Goal: Task Accomplishment & Management: Use online tool/utility

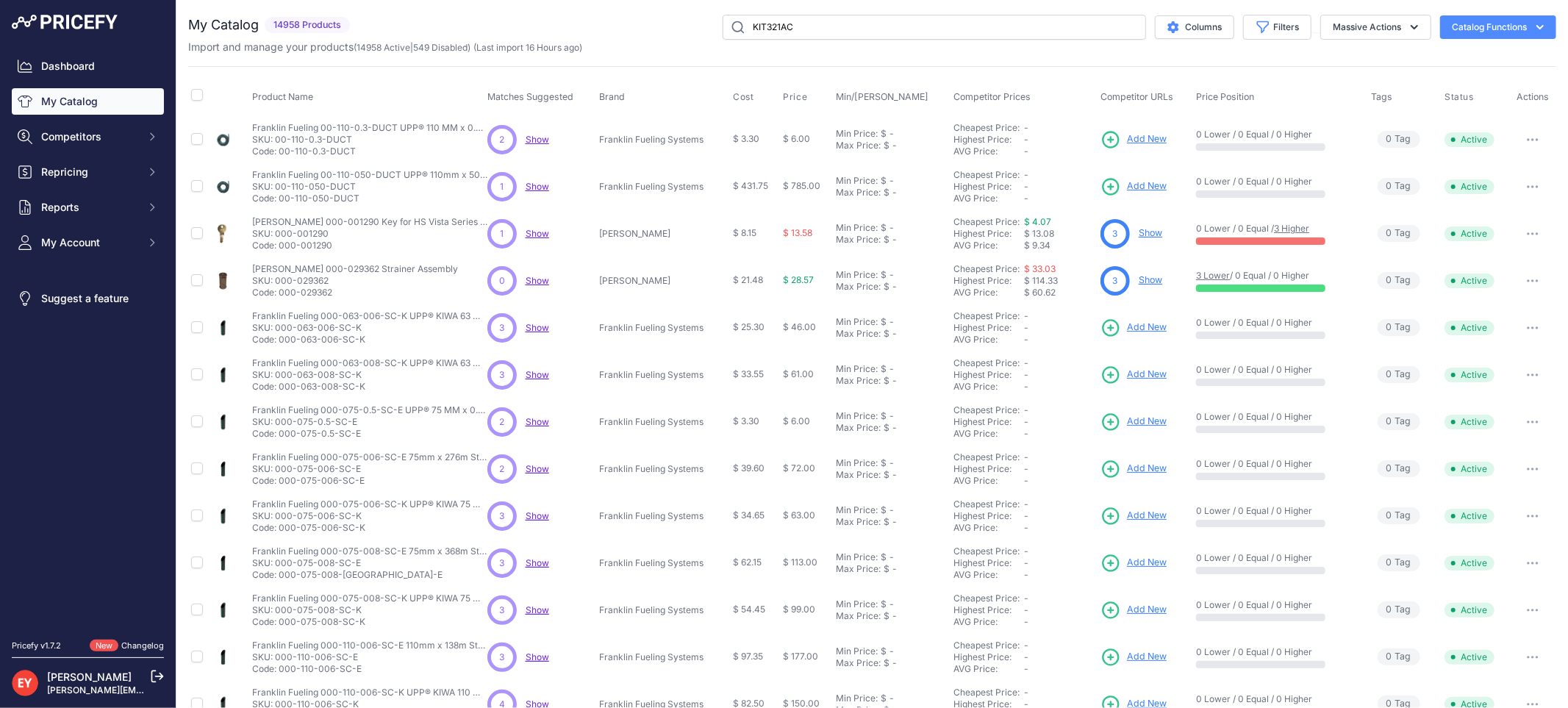
type input "KIT321AC"
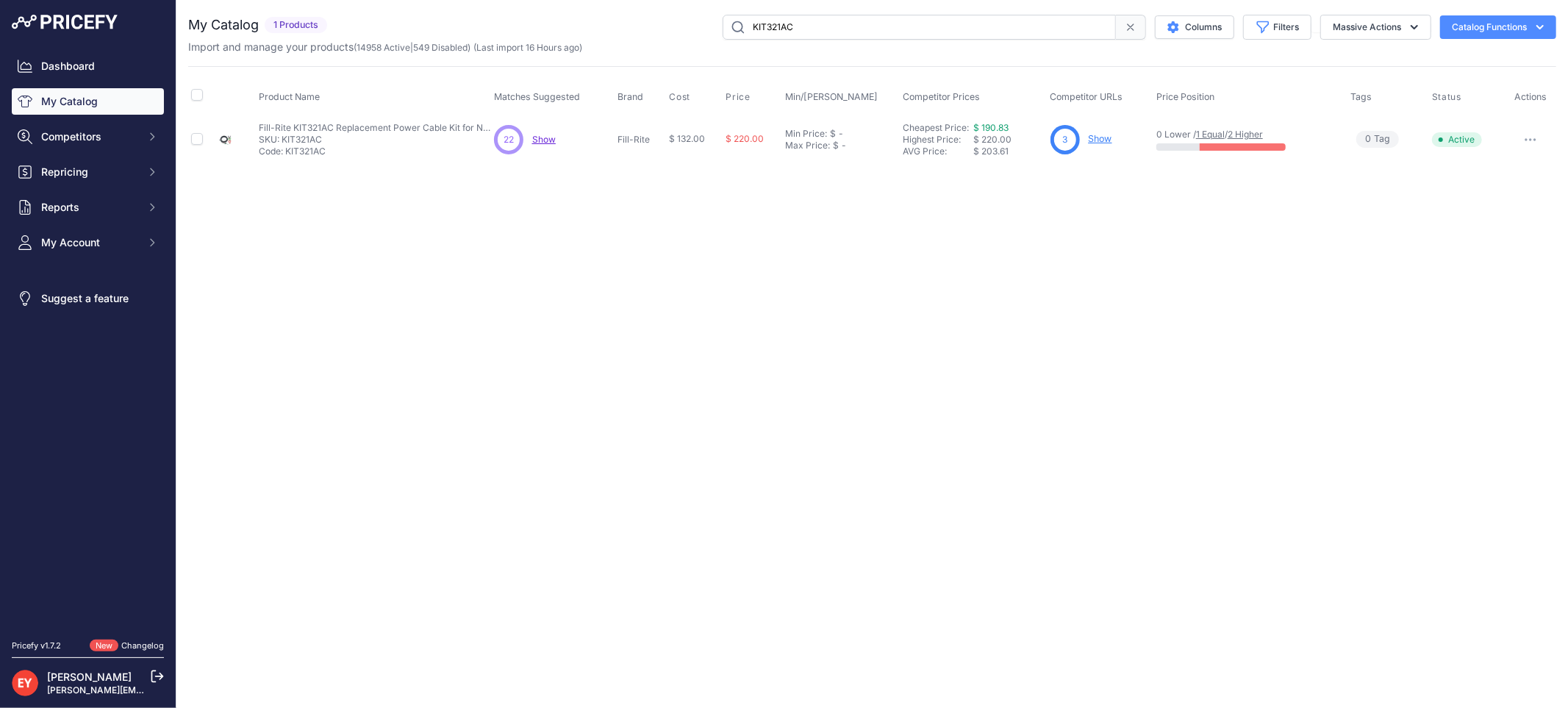
click at [1104, 137] on link "Show" at bounding box center [1100, 138] width 23 height 11
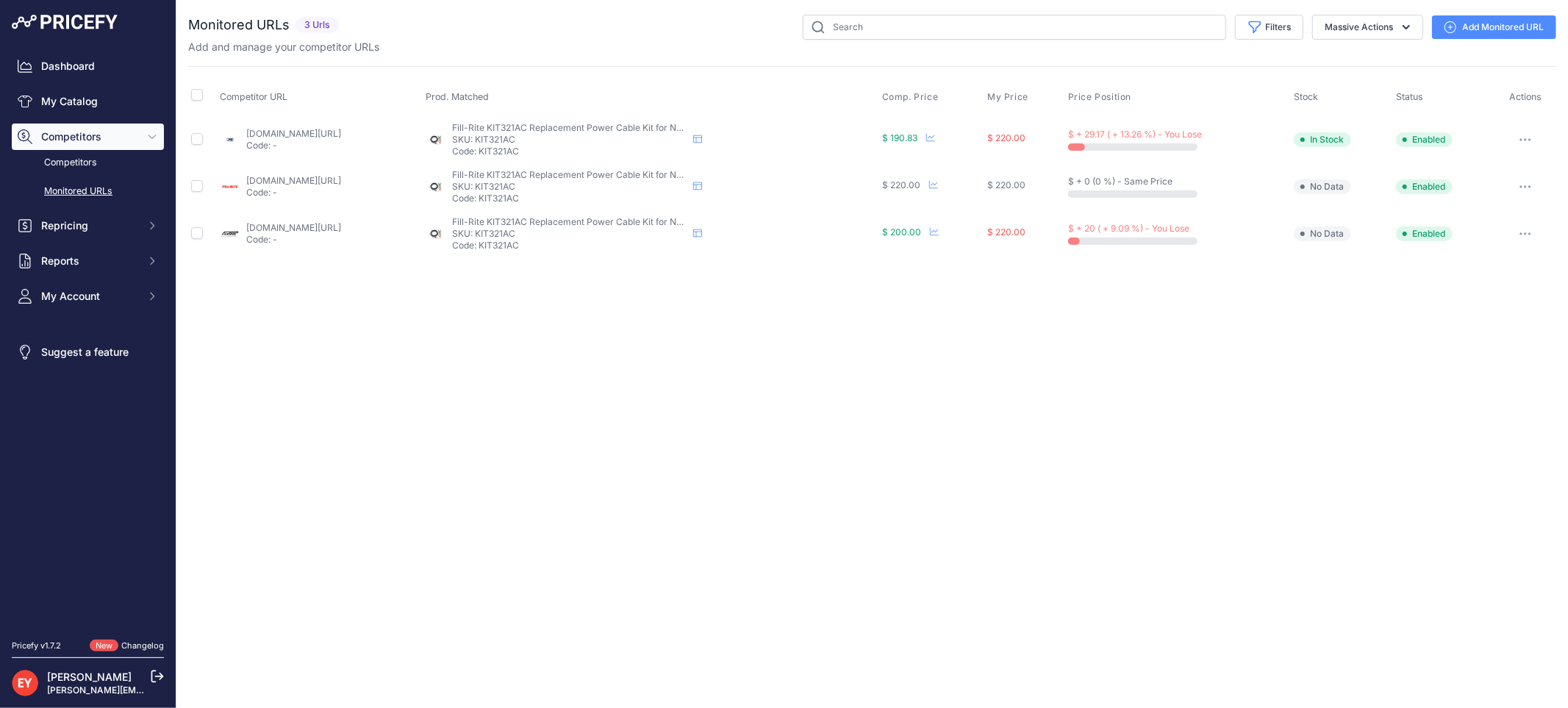
click at [280, 182] on link "fillrite.com/replacement-power-cable-kit-for-nx25-ddc-series-pumps?prirule_jdsn…" at bounding box center [294, 180] width 95 height 11
click at [1481, 35] on link "Add Monitored URL" at bounding box center [1494, 27] width 125 height 23
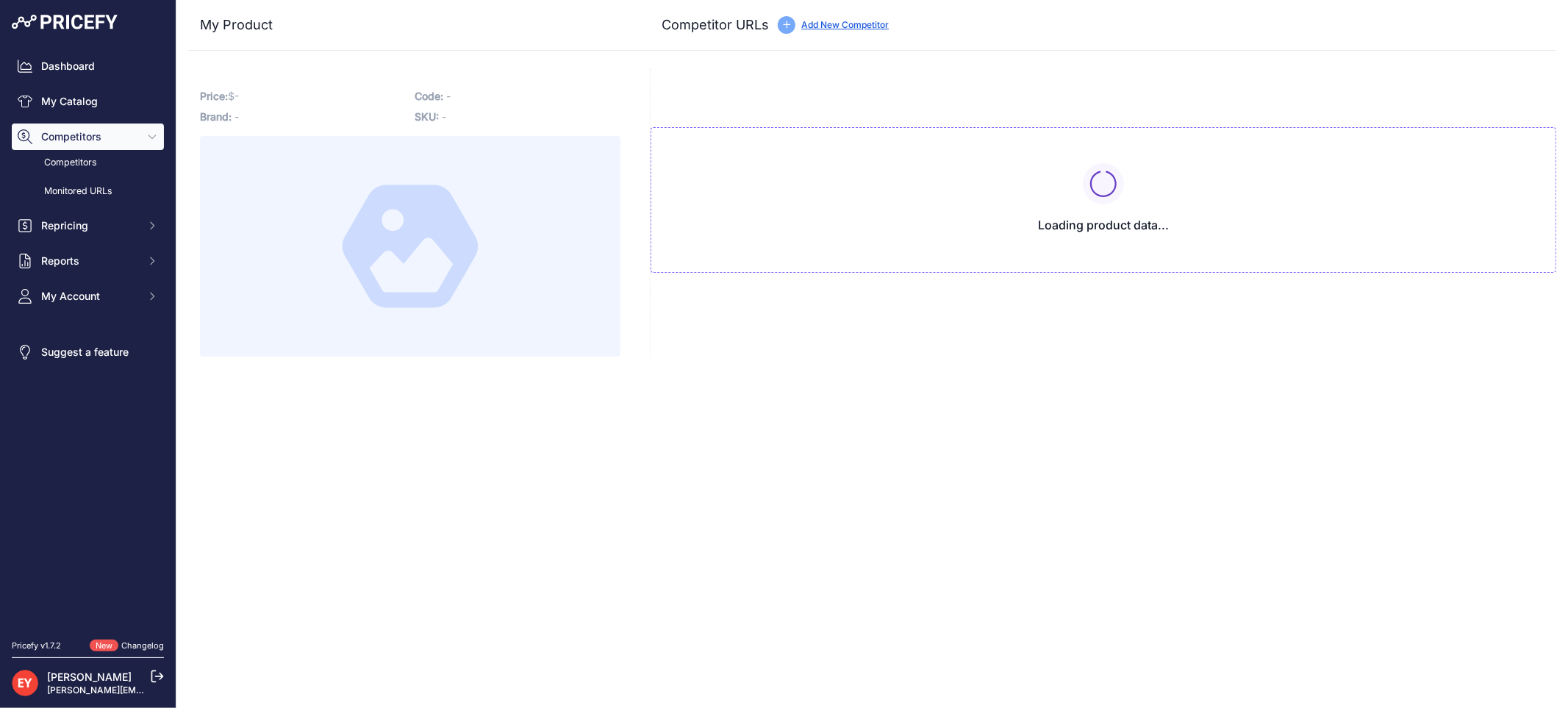
type input "fastoolnow.com/fill-rite-kit321ac-replacement-power-cable-kit-for-nx25-ddc-seri…"
type input "www.fillrite.com/replacement-power-cable-kit-for-nx25-ddc-series-pumps?prirule_…"
type input "www.jmesales.com/fill-rite-kit321ac-replacement-power-cable-kit-for-nx25-ddc-se…"
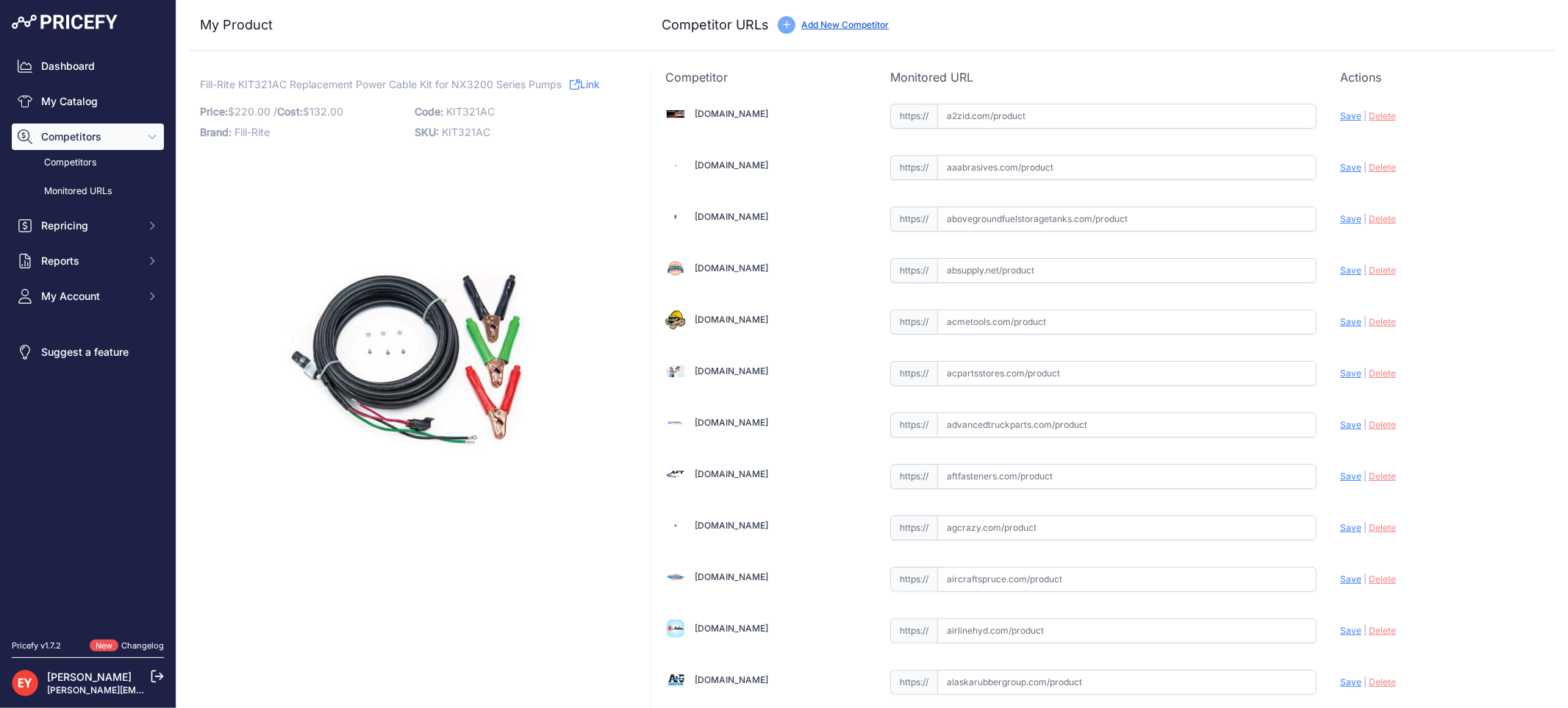
scroll to position [10218, 0]
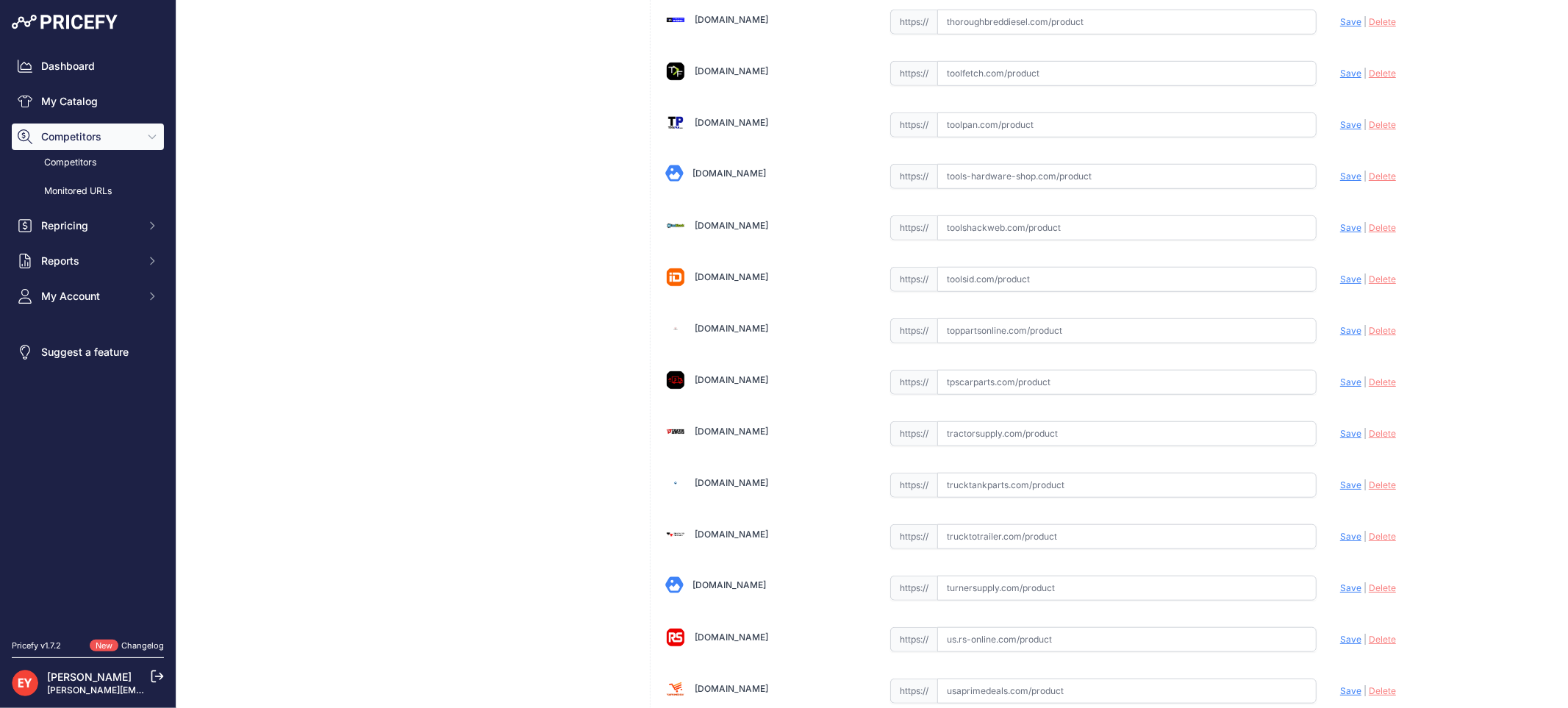
click at [989, 343] on input "text" at bounding box center [1127, 330] width 380 height 25
click at [997, 343] on input "text" at bounding box center [1127, 330] width 380 height 25
paste input "https://www.toppartsonline.com/product/fill-rite-kit321ac-replacement-power-cab…"
click at [1340, 335] on span "Save" at bounding box center [1350, 330] width 22 height 11
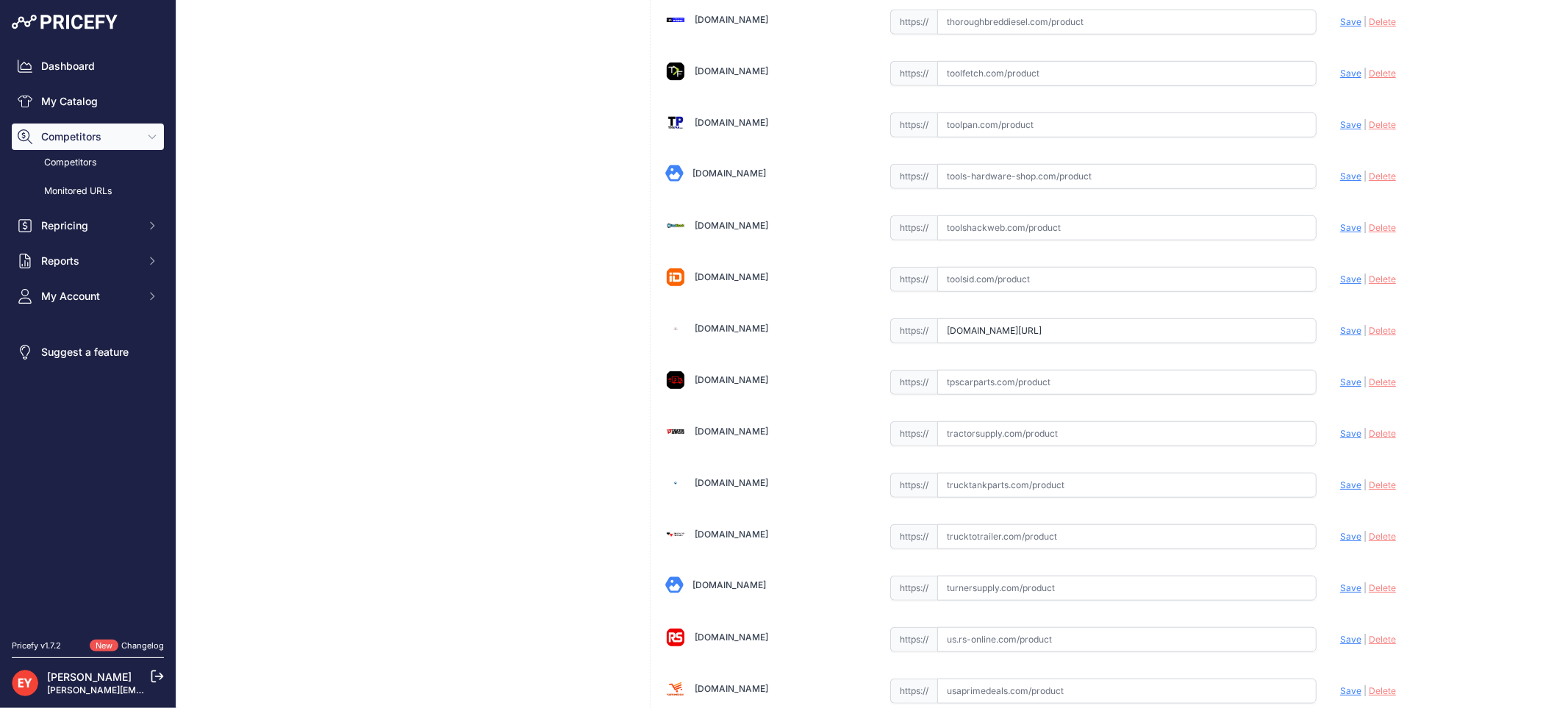
scroll to position [0, 0]
type input "https://www.toppartsonline.com/product/fill-rite-kit321ac-replacement-power-cab…"
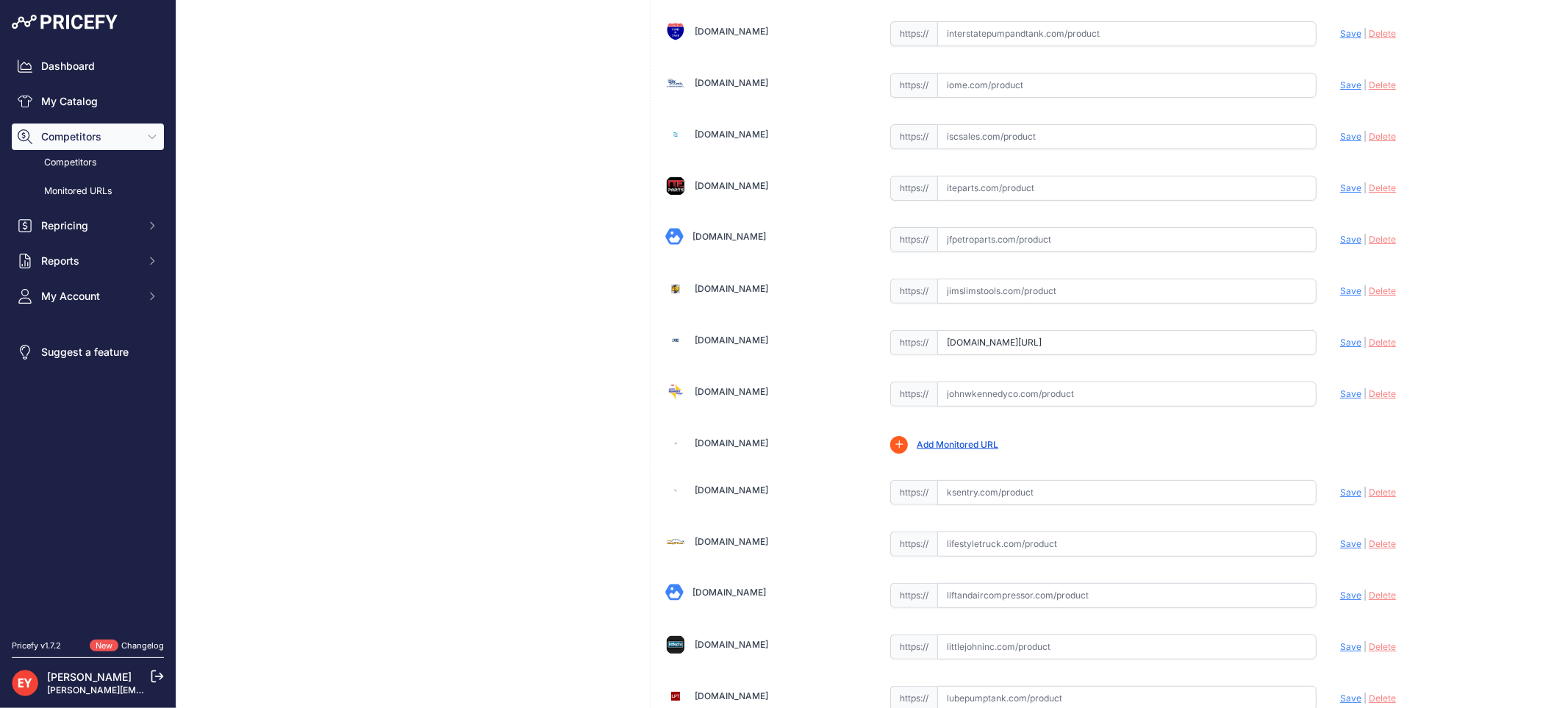
drag, startPoint x: 935, startPoint y: 357, endPoint x: 1310, endPoint y: 372, distance: 375.3
paste input "https://www.jmesales.com/fill-rite-kit321ac-replacement-power-cable-kit-for-nx2…"
click at [1340, 348] on span "Save" at bounding box center [1350, 341] width 22 height 11
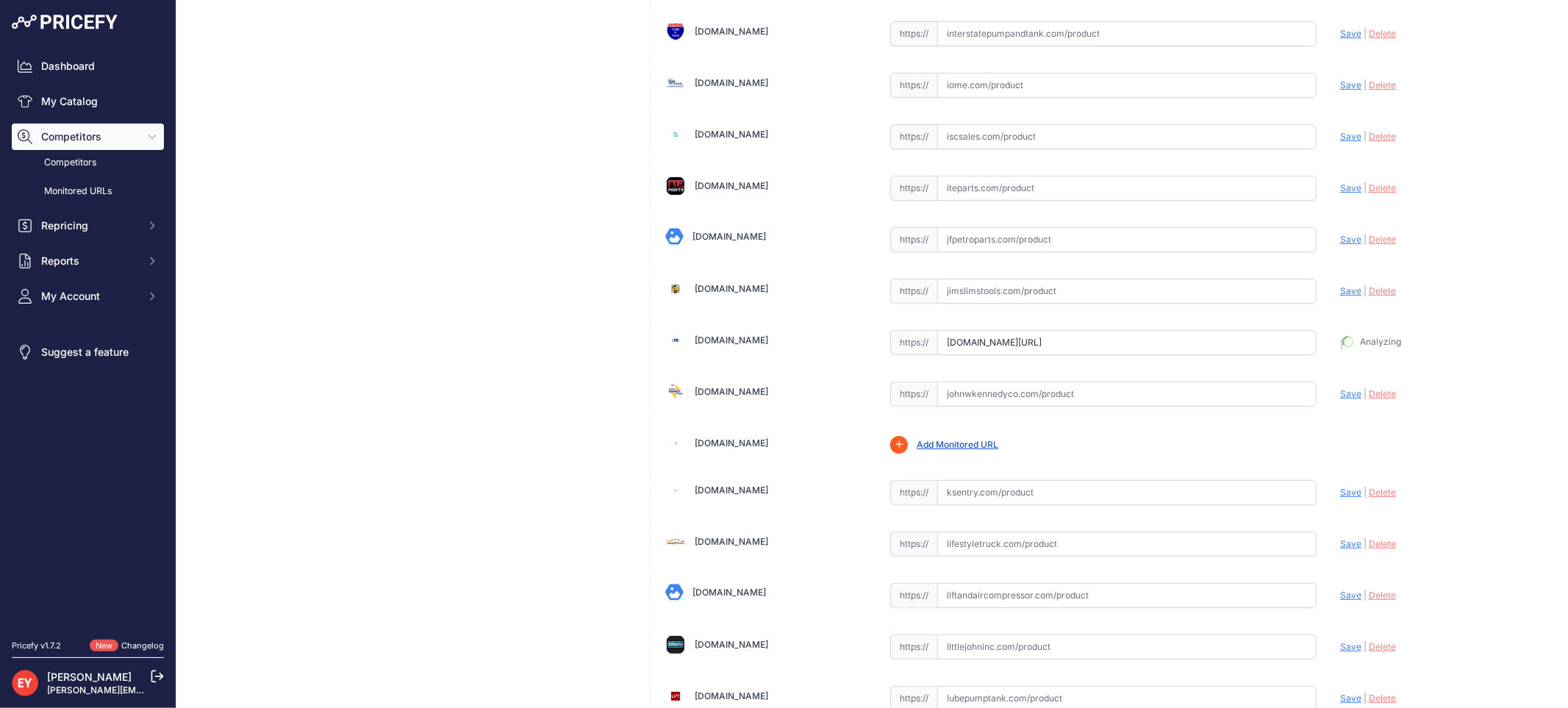
type input "https://www.jmesales.com/fill-rite-kit321ac-replacement-power-cable-kit-for-nx2…"
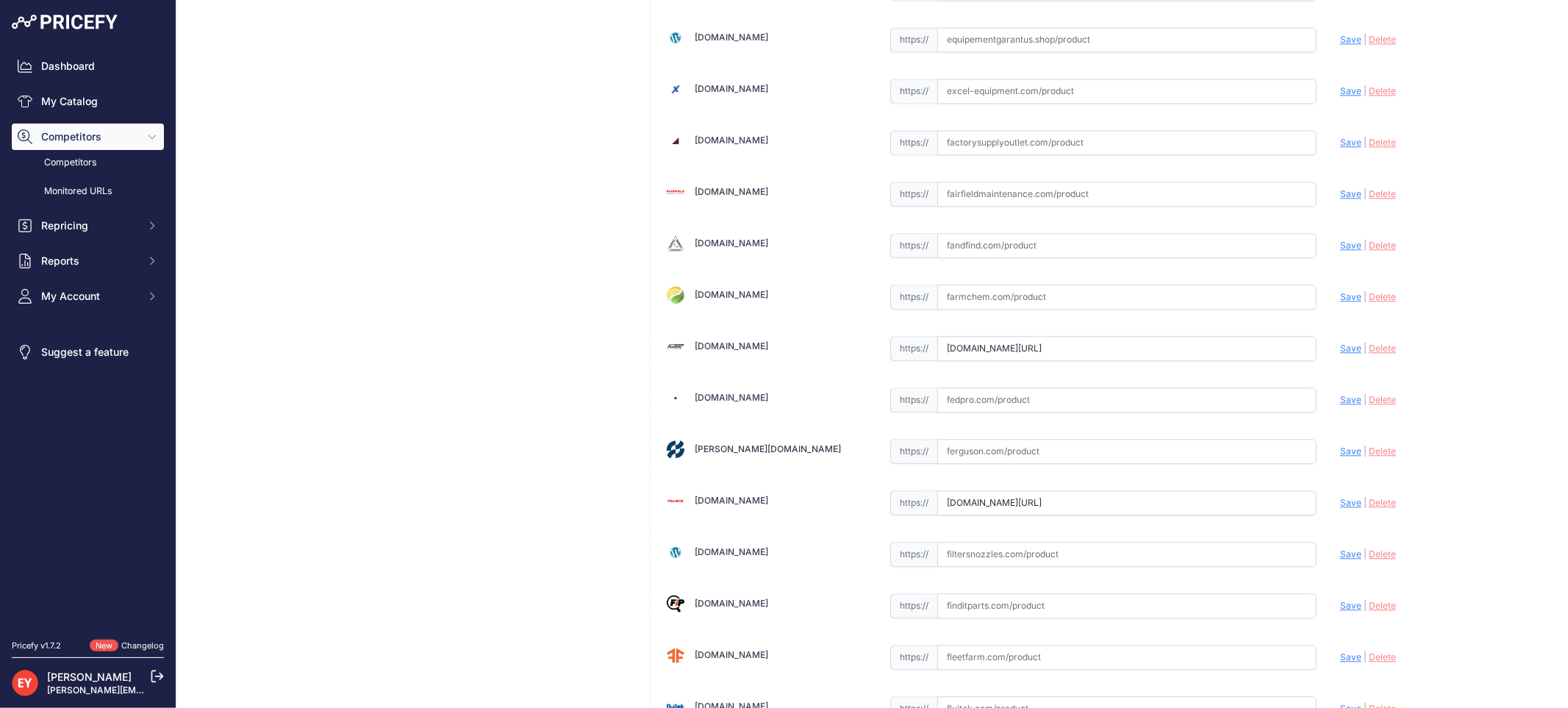
scroll to position [0, 142]
drag, startPoint x: 938, startPoint y: 350, endPoint x: 1329, endPoint y: 355, distance: 391.0
paste input "https://fastoolnow.com/fill-rite-kit321ac-replacement-power-cable-kit-for-nx25-…"
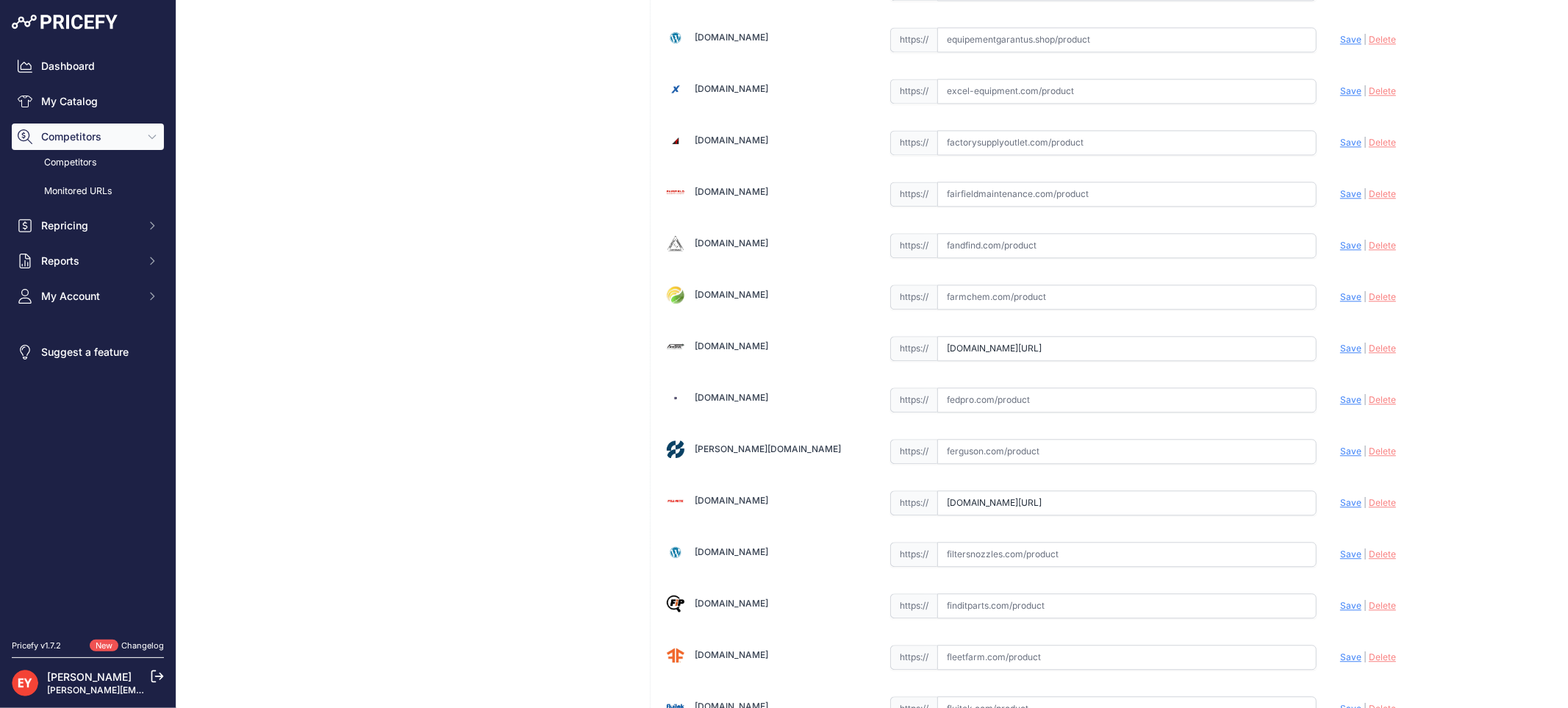
click at [1340, 354] on span "Save" at bounding box center [1350, 348] width 22 height 11
type input "https://fastoolnow.com/fill-rite-kit321ac-replacement-power-cable-kit-for-nx25-…"
drag, startPoint x: 938, startPoint y: 514, endPoint x: 1305, endPoint y: 512, distance: 367.0
click at [1305, 512] on input "www.fillrite.com/replacement-power-cable-kit-for-nx25-ddc-series-pumps?prirule_…" at bounding box center [1127, 502] width 380 height 25
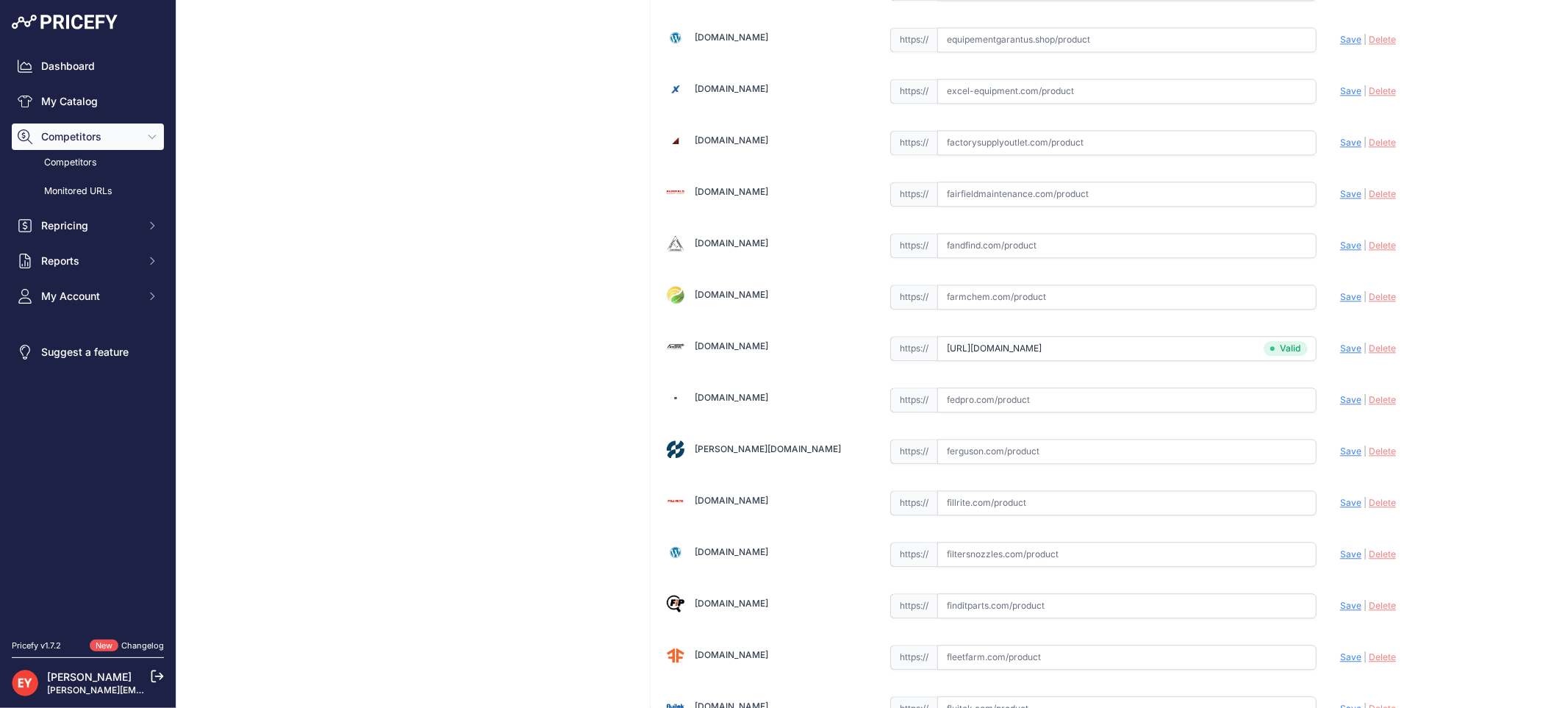
scroll to position [0, 0]
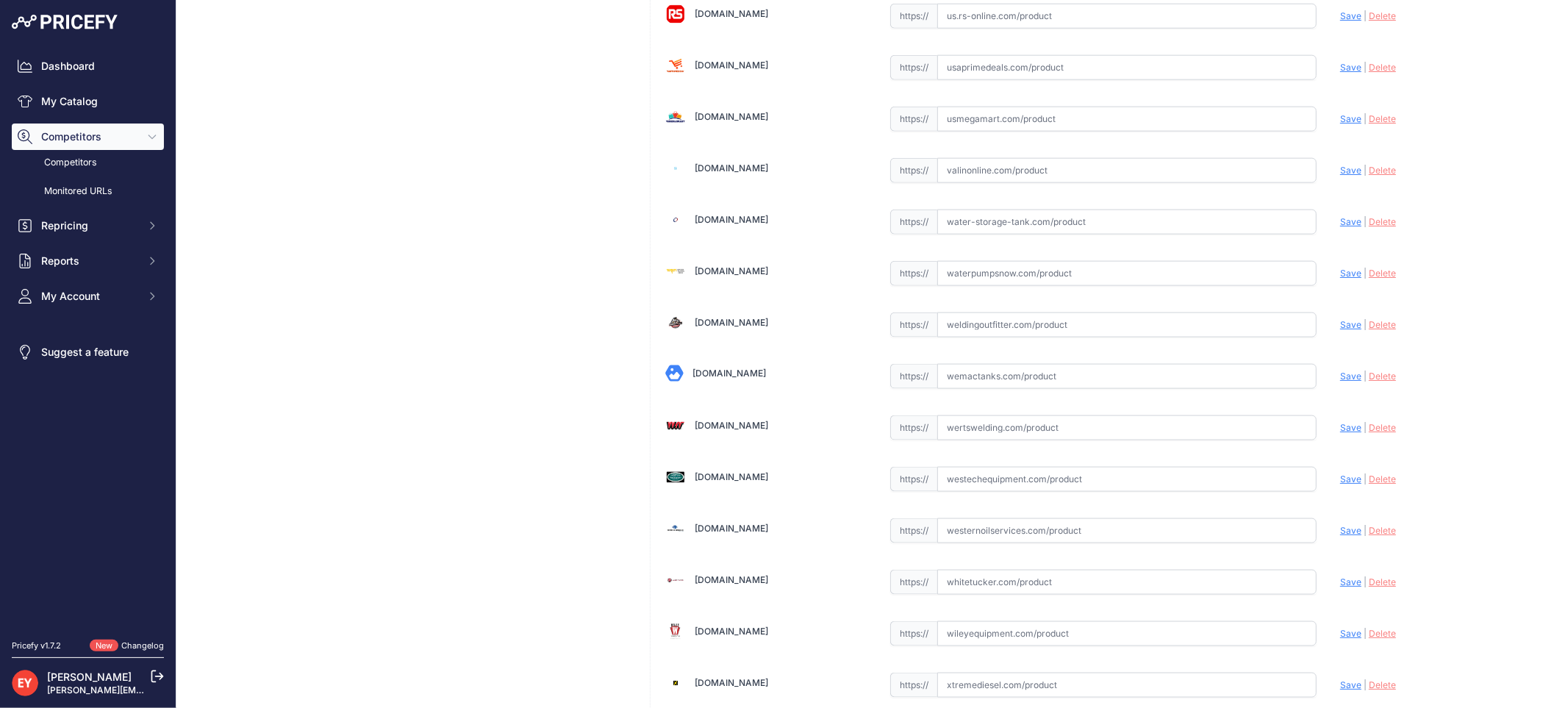
scroll to position [10968, 0]
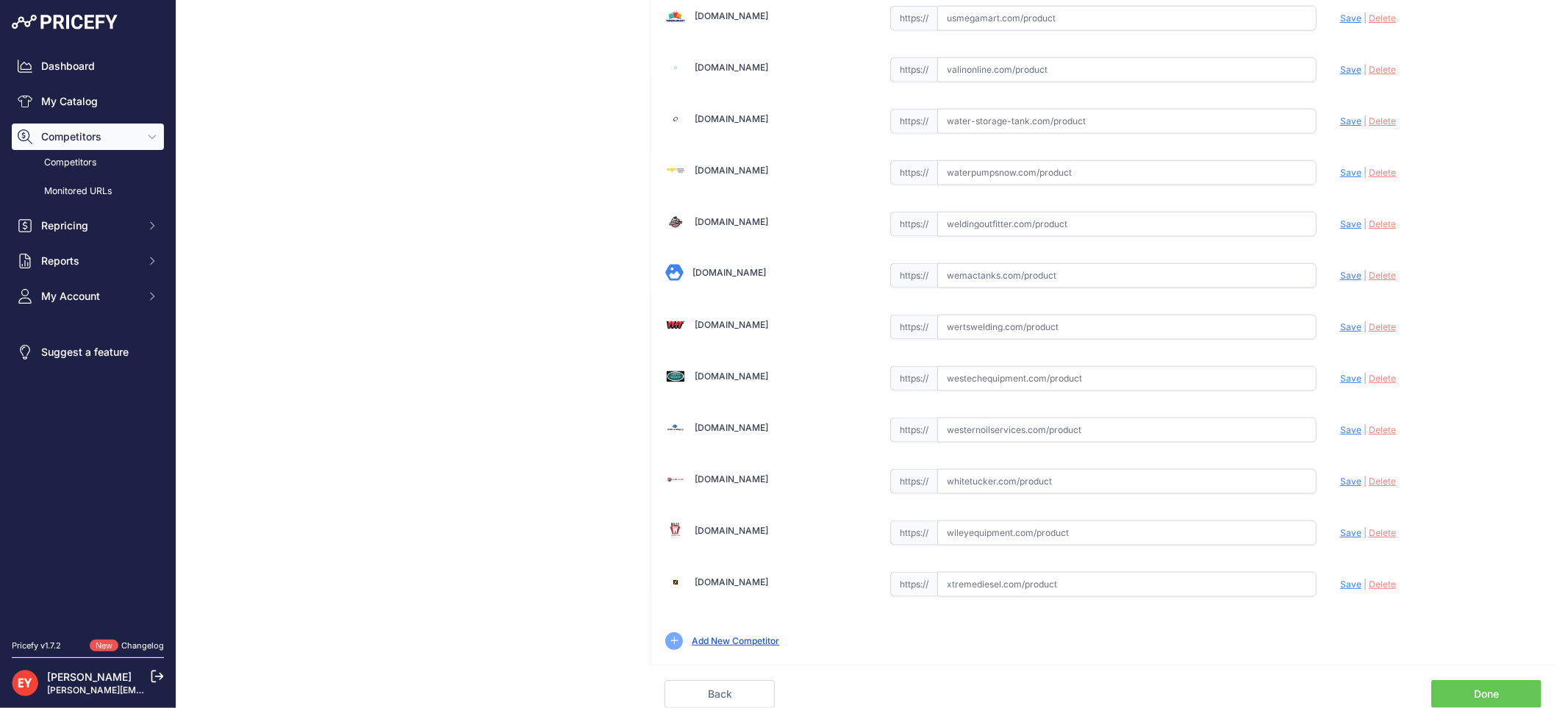
click at [1475, 688] on link "Done" at bounding box center [1486, 693] width 110 height 28
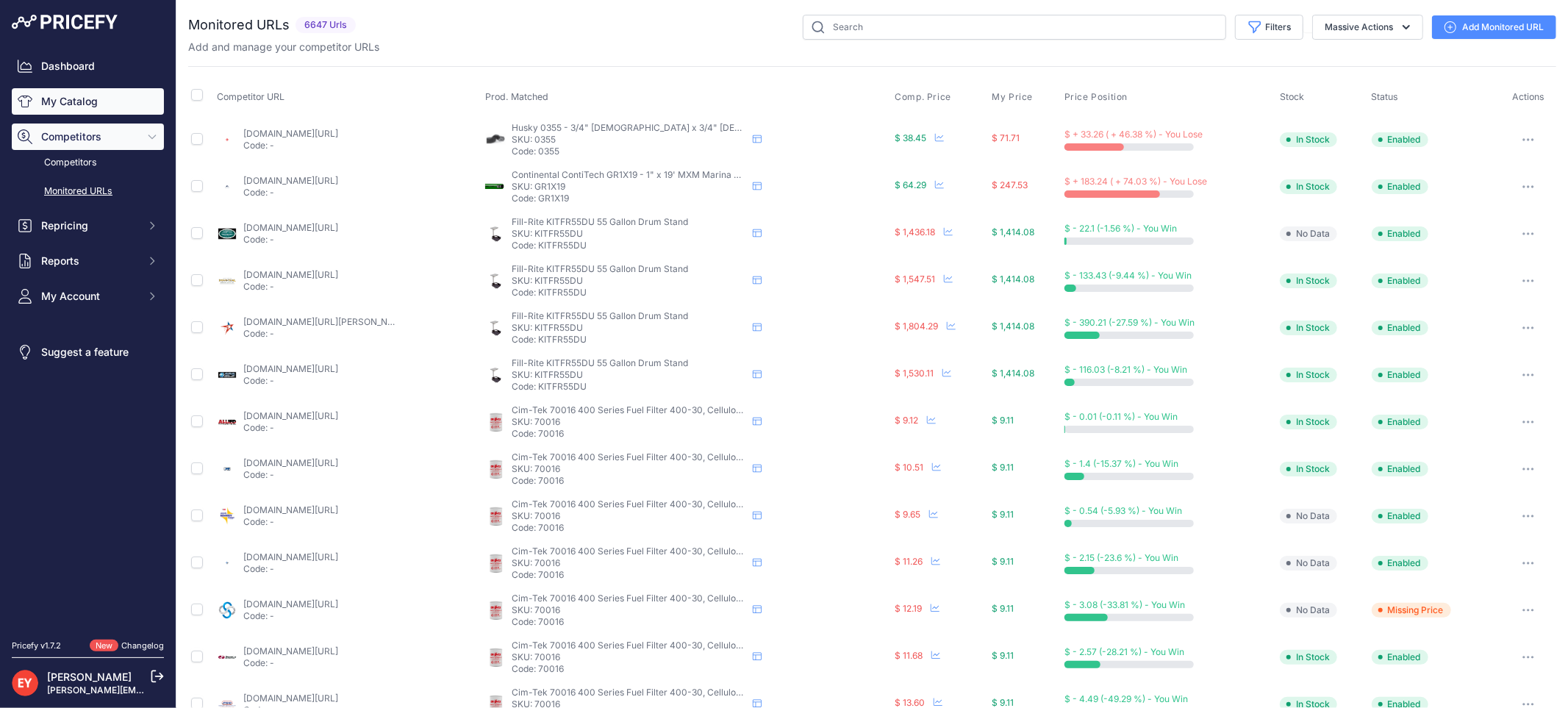
click at [60, 101] on link "My Catalog" at bounding box center [88, 101] width 152 height 27
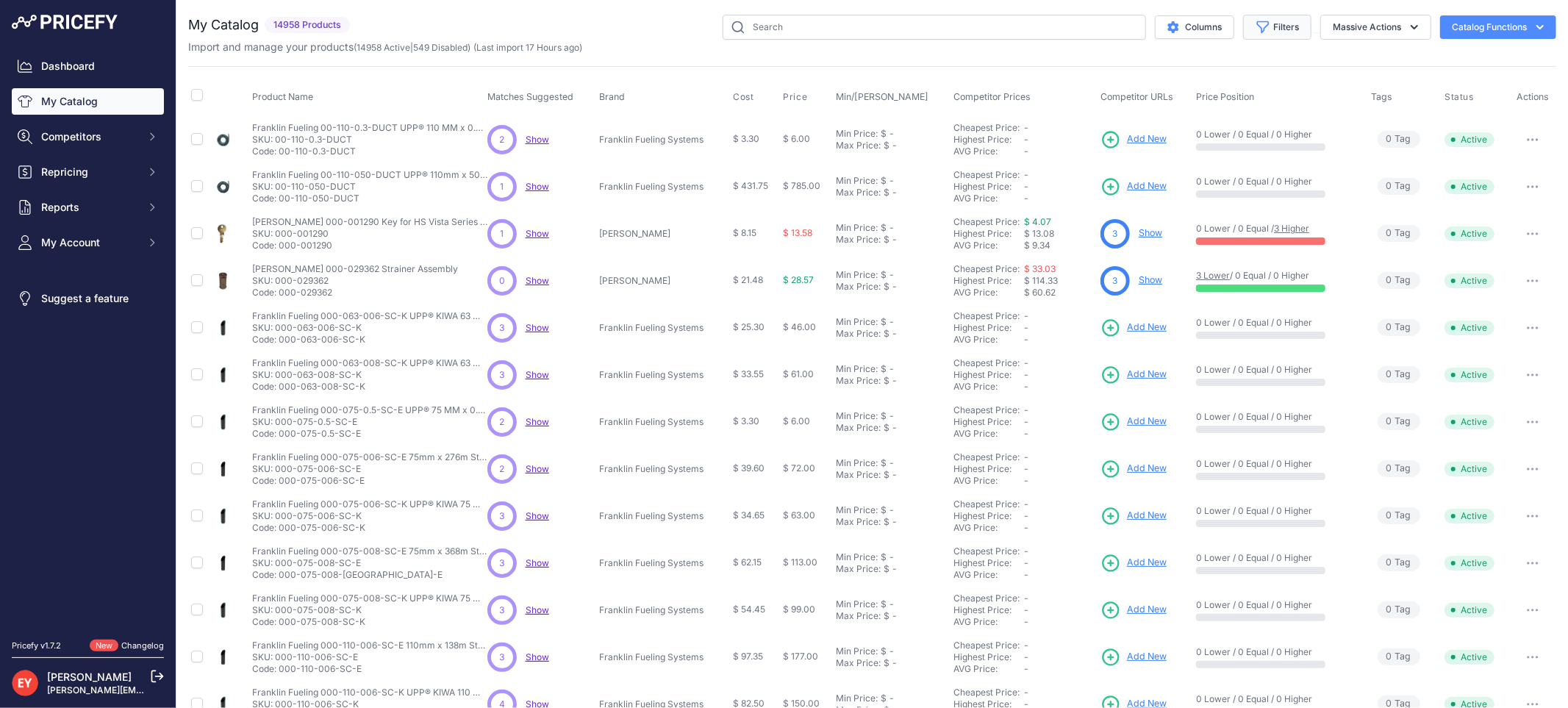
click at [1256, 21] on icon "button" at bounding box center [1263, 27] width 15 height 15
click at [1188, 147] on select "Select an option Matched Unmatched" at bounding box center [1229, 145] width 141 height 25
select select "0"
click at [1159, 133] on select "Select an option Matched Unmatched" at bounding box center [1229, 145] width 141 height 25
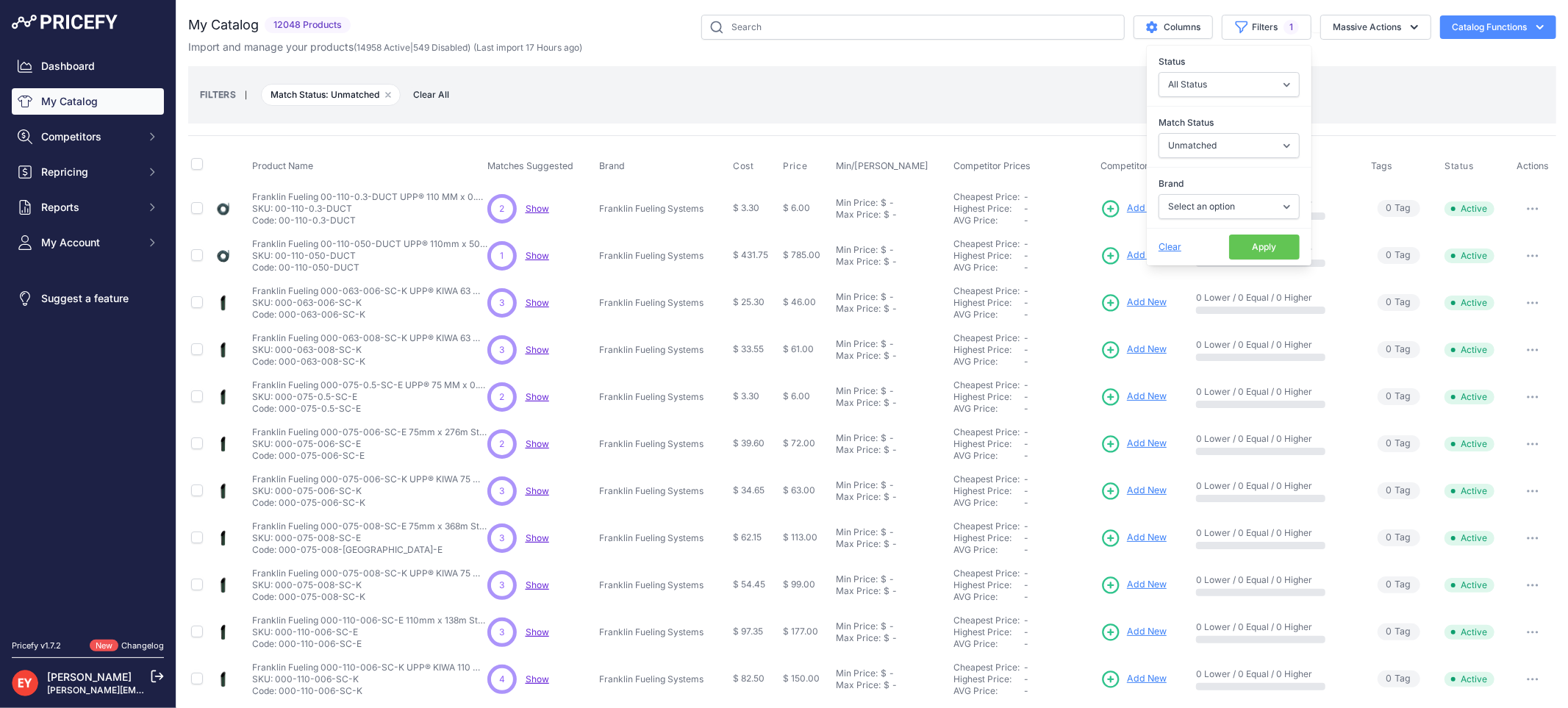
click at [1246, 245] on button "Apply" at bounding box center [1264, 246] width 71 height 25
click at [1240, 32] on button "Filters 1" at bounding box center [1267, 27] width 90 height 25
click at [1248, 86] on select "All Status Only Enabled Only Disabled" at bounding box center [1229, 84] width 141 height 25
select select "1"
click at [1159, 72] on select "All Status Only Enabled Only Disabled" at bounding box center [1229, 84] width 141 height 25
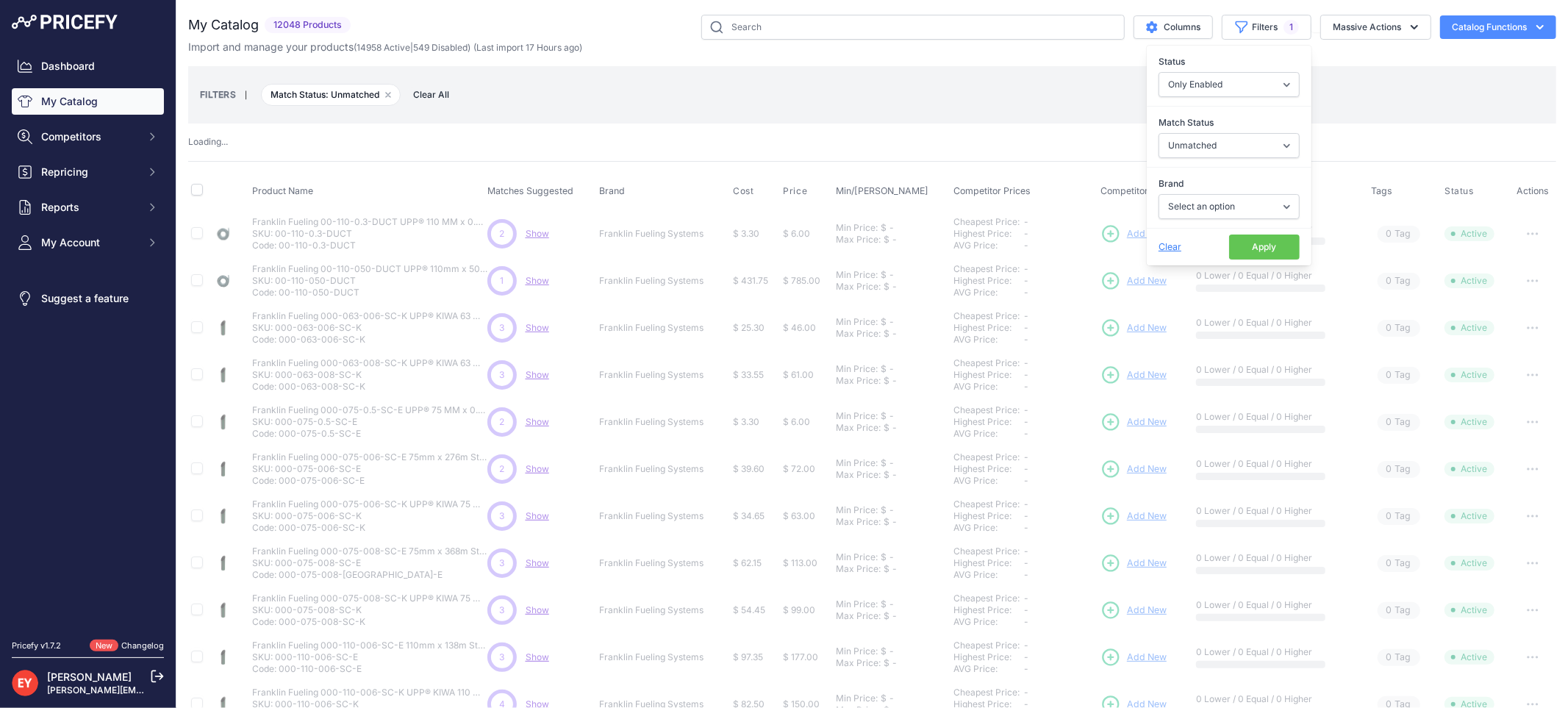
click at [1235, 250] on button "Apply" at bounding box center [1264, 246] width 71 height 25
click at [1254, 27] on button "Filters 1" at bounding box center [1267, 27] width 90 height 25
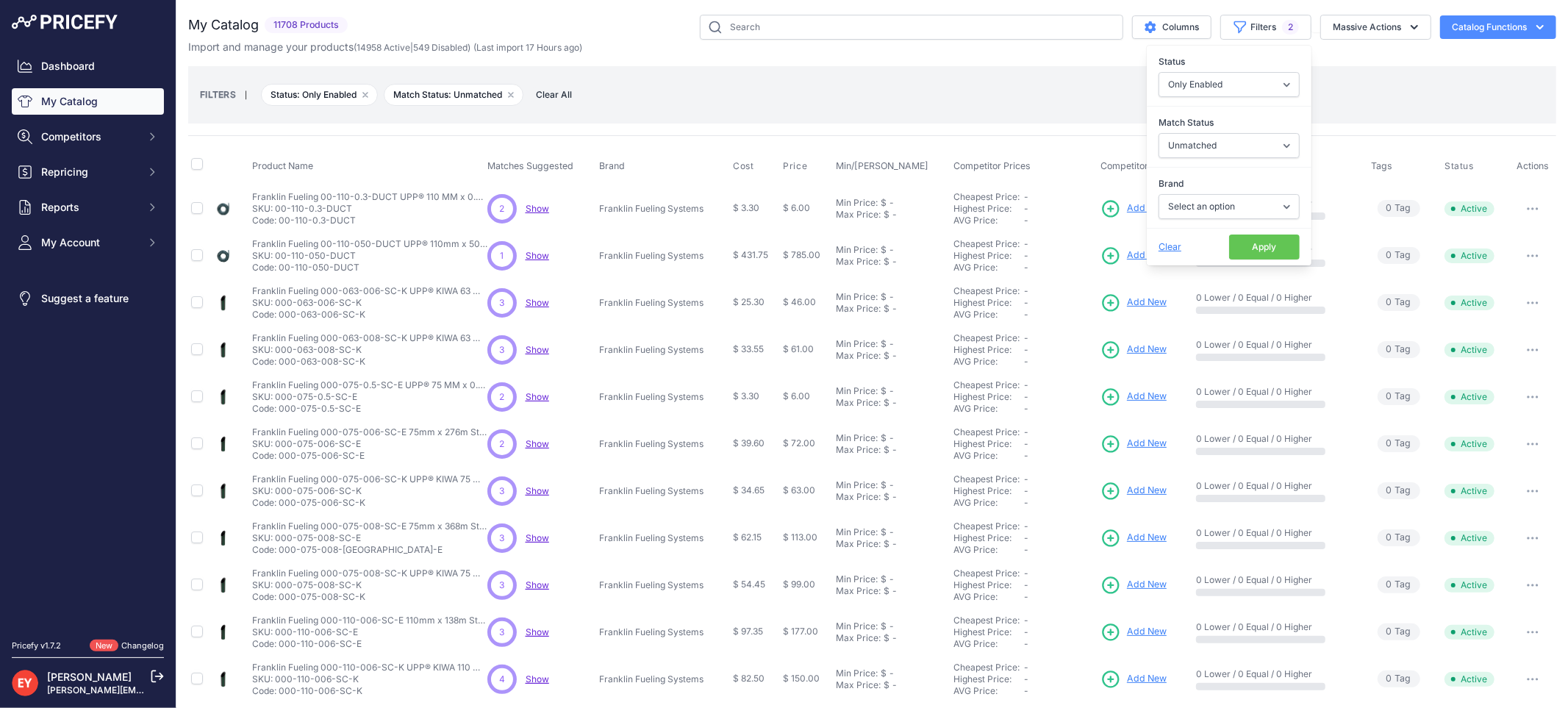
click at [1232, 246] on button "Apply" at bounding box center [1264, 246] width 71 height 25
click at [1245, 20] on button "Filters 2" at bounding box center [1265, 27] width 91 height 25
click at [1258, 247] on button "Apply" at bounding box center [1264, 246] width 71 height 25
click at [1253, 31] on button "Filters 2" at bounding box center [1265, 27] width 91 height 25
click at [864, 86] on div "FILTERS | Status: Only Enabled Remove filter option Match Status: Unmatched Rem…" at bounding box center [872, 95] width 1345 height 40
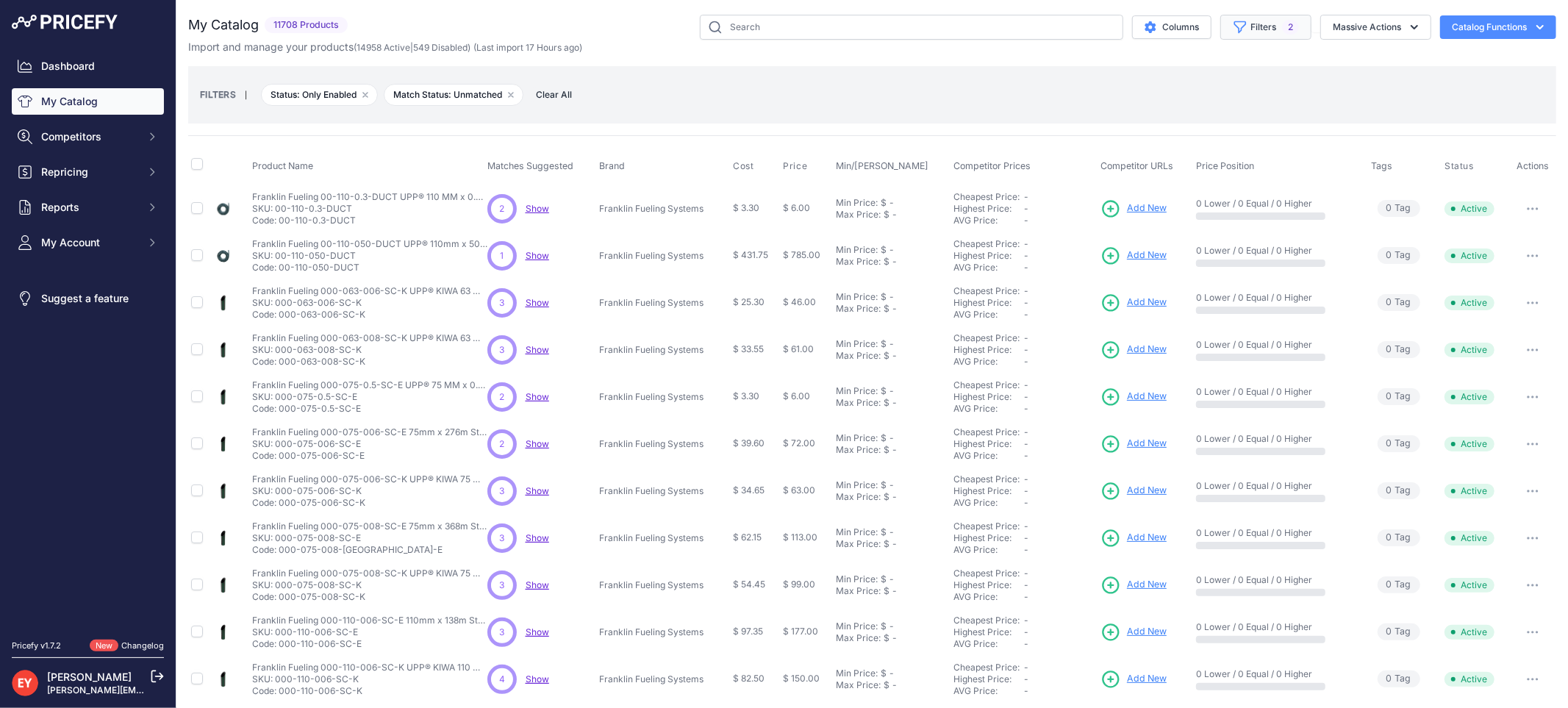
click at [1266, 35] on button "Filters 2" at bounding box center [1265, 27] width 91 height 25
click at [1179, 86] on select "All Status Only Enabled Only Disabled" at bounding box center [1229, 84] width 141 height 25
select select
click at [1159, 72] on select "All Status Only Enabled Only Disabled" at bounding box center [1229, 84] width 141 height 25
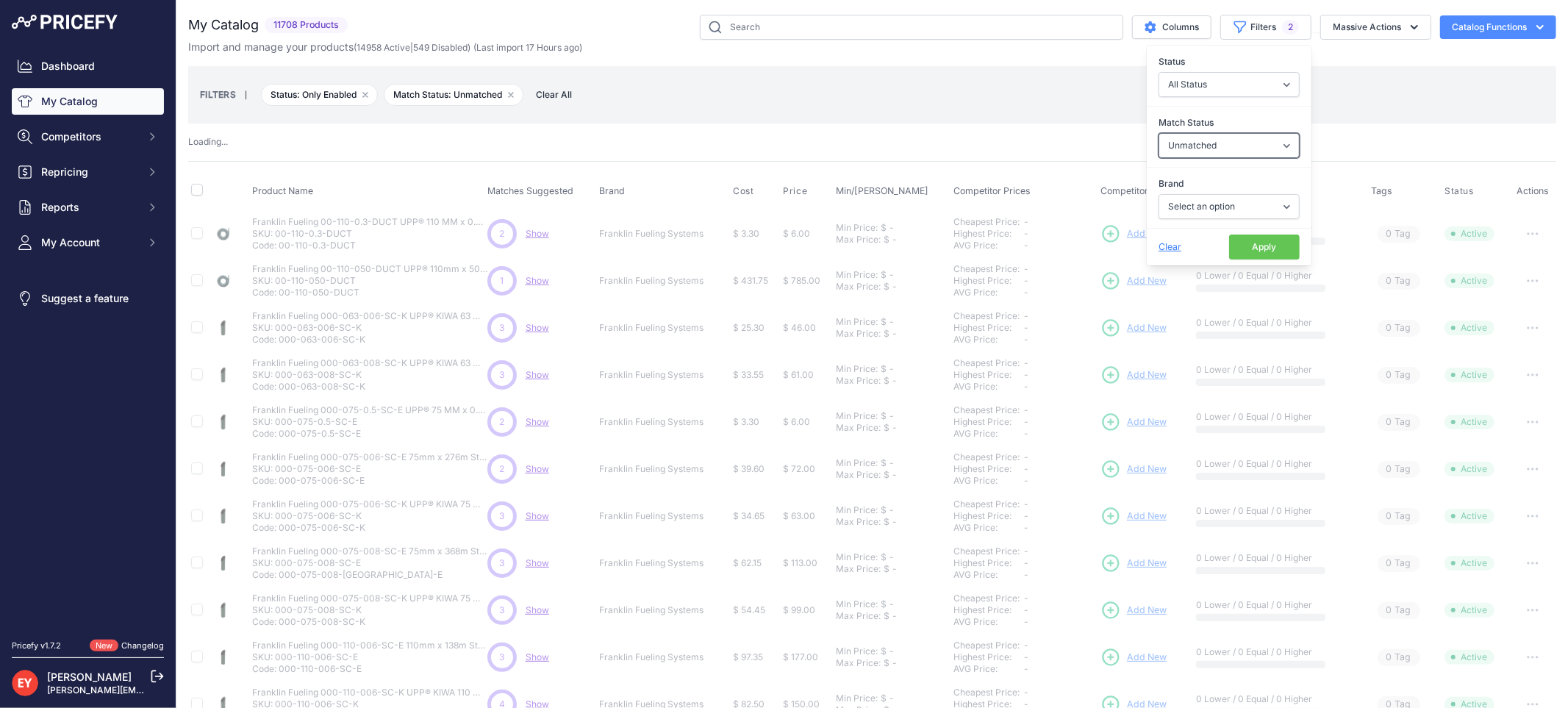
click at [1237, 139] on select "Select an option Matched Unmatched" at bounding box center [1229, 145] width 141 height 25
select select
click at [1159, 133] on select "Select an option Matched Unmatched" at bounding box center [1229, 145] width 141 height 25
click at [1236, 243] on button "Apply" at bounding box center [1264, 246] width 71 height 25
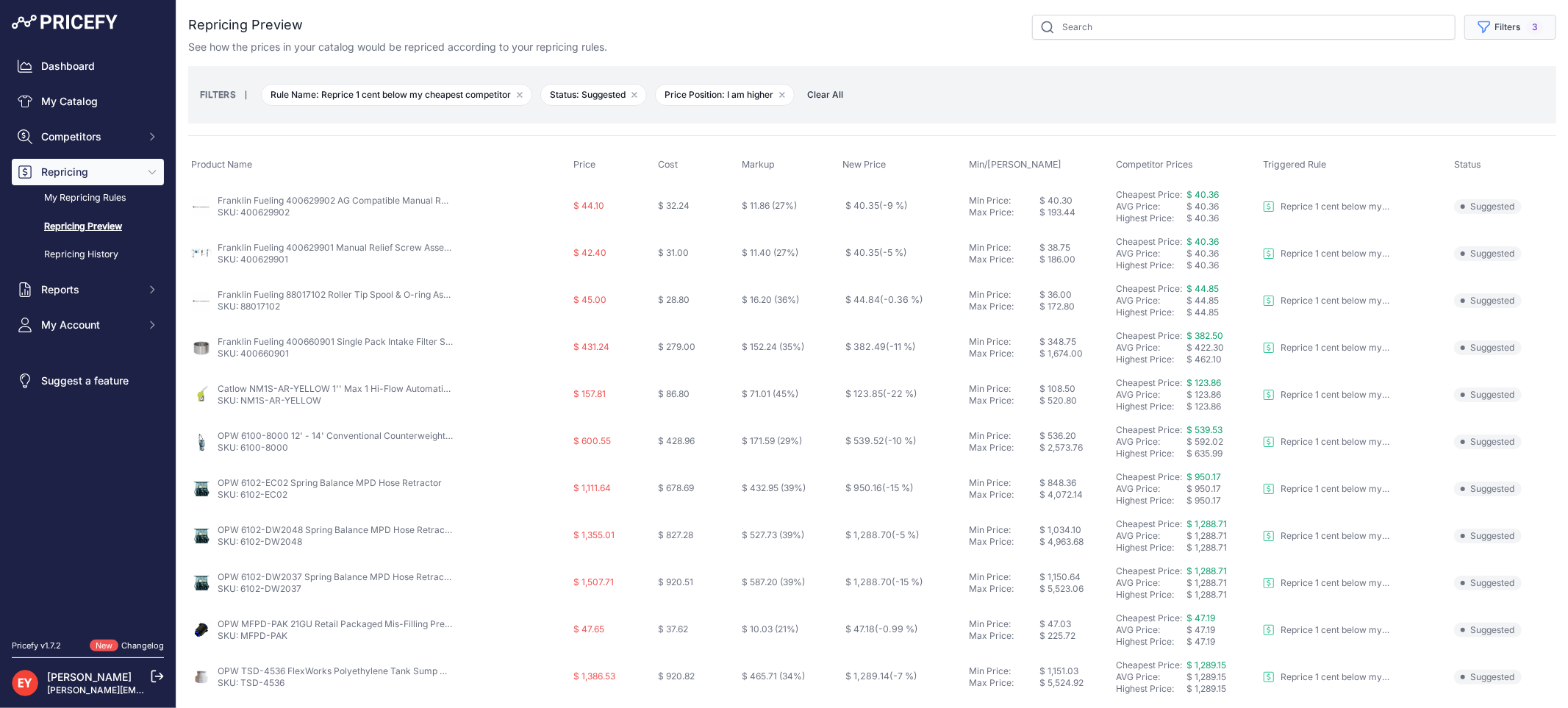
click at [1507, 31] on button "Filters 3" at bounding box center [1510, 27] width 92 height 25
click at [893, 70] on div "FILTERS | Rule Name: Reprice 1 cent below my cheapest competitor Remove filter …" at bounding box center [873, 94] width 1368 height 57
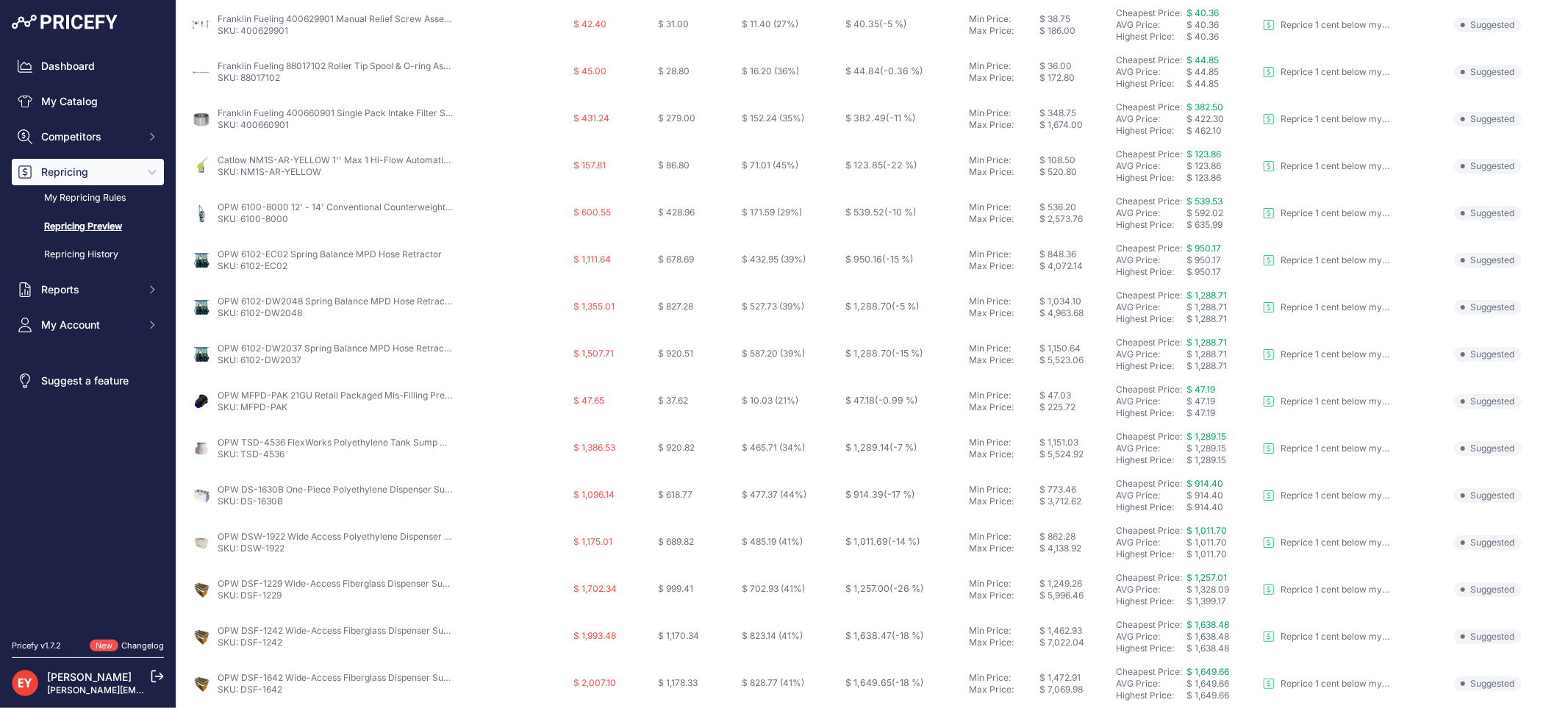
scroll to position [245, 0]
